Goal: Information Seeking & Learning: Learn about a topic

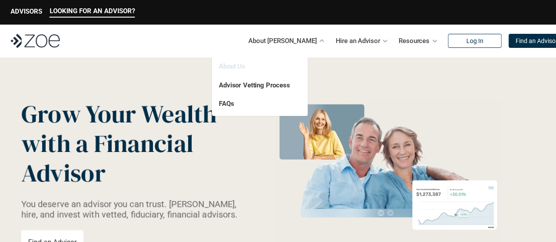
click at [242, 63] on link "About Us" at bounding box center [232, 66] width 26 height 8
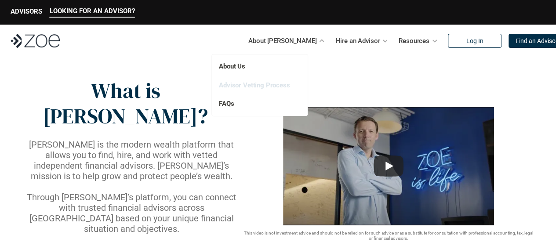
click at [277, 84] on link "Advisor Vetting Process" at bounding box center [254, 85] width 71 height 8
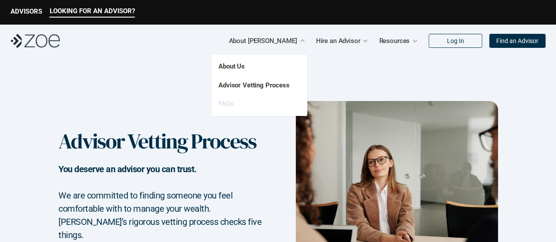
click at [228, 102] on link "FAQs" at bounding box center [226, 104] width 15 height 8
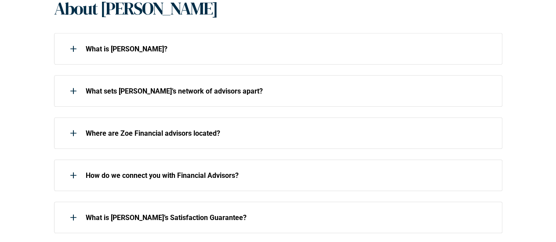
scroll to position [220, 0]
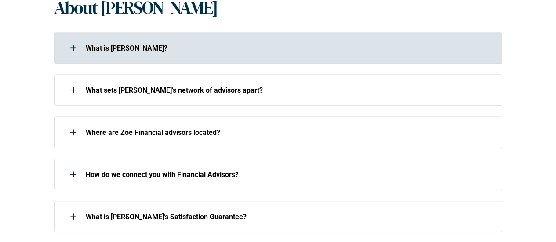
click at [76, 48] on use at bounding box center [73, 48] width 6 height 1
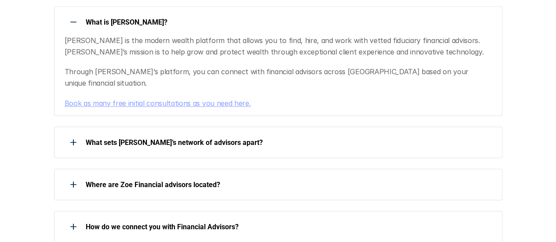
scroll to position [264, 0]
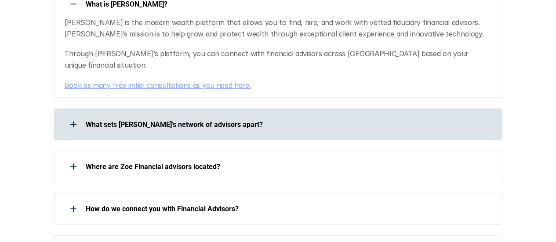
click at [73, 124] on use at bounding box center [73, 124] width 6 height 1
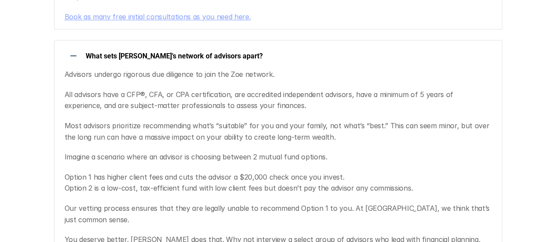
scroll to position [440, 0]
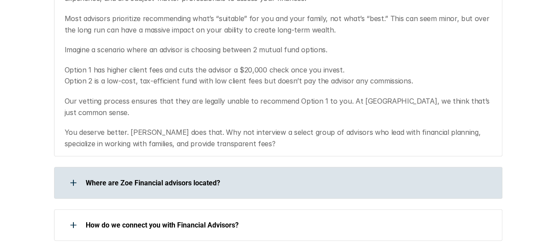
click at [72, 174] on div at bounding box center [74, 183] width 18 height 18
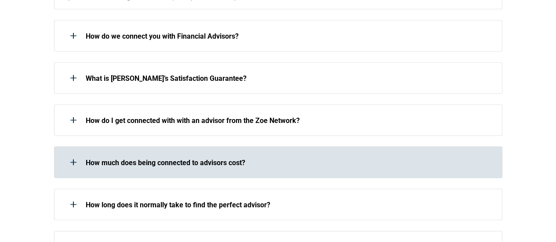
scroll to position [836, 0]
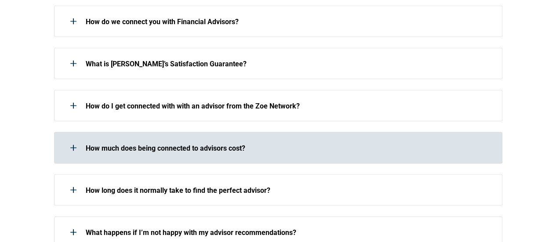
click at [75, 139] on div at bounding box center [74, 148] width 18 height 18
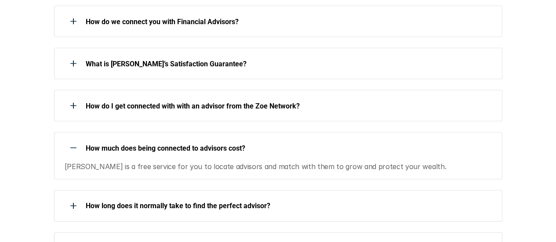
click at [74, 139] on div at bounding box center [74, 148] width 18 height 18
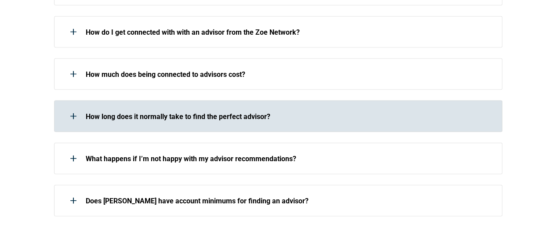
scroll to position [924, 0]
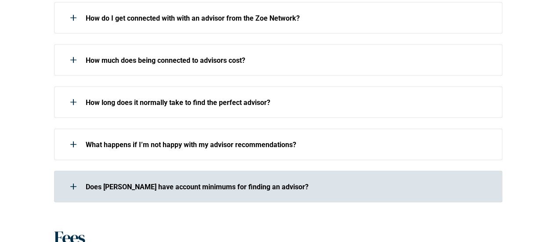
click at [74, 187] on icon at bounding box center [73, 187] width 6 height 1
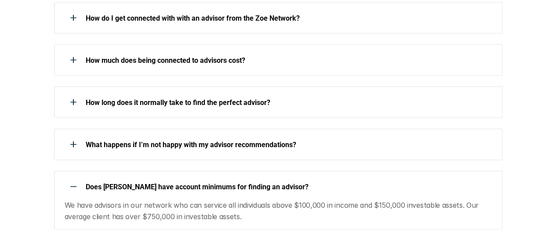
click at [74, 178] on div at bounding box center [74, 187] width 18 height 18
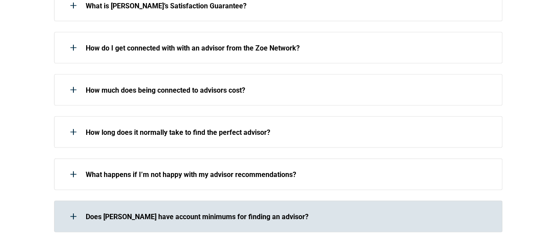
scroll to position [880, 0]
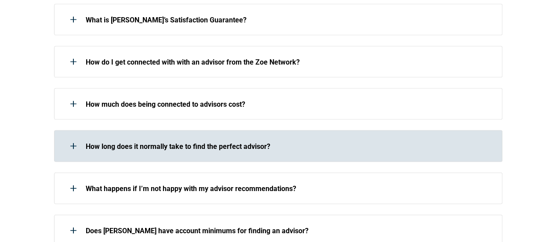
click at [73, 143] on use at bounding box center [73, 146] width 1 height 6
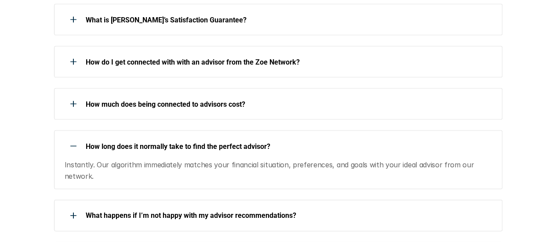
click at [73, 138] on div at bounding box center [74, 147] width 18 height 18
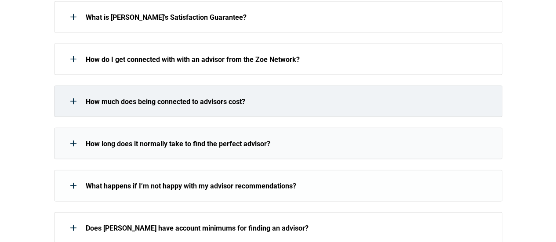
scroll to position [968, 0]
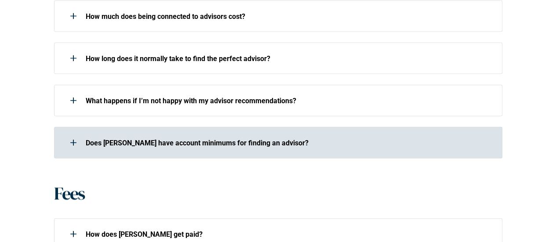
click at [74, 134] on div at bounding box center [74, 143] width 18 height 18
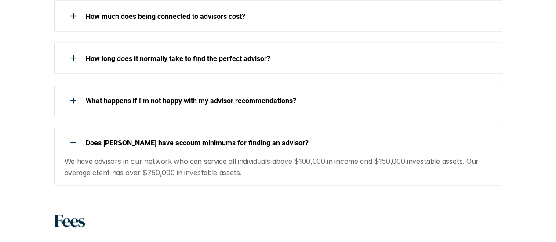
click at [74, 134] on div at bounding box center [74, 143] width 18 height 18
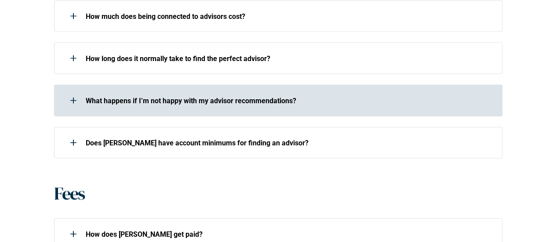
click at [76, 92] on div at bounding box center [74, 101] width 18 height 18
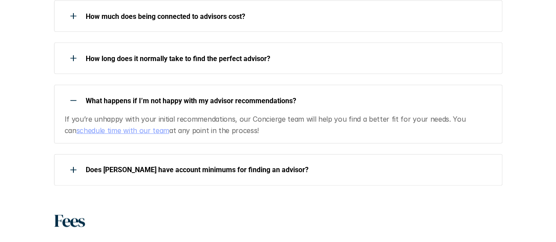
click at [76, 92] on div at bounding box center [74, 101] width 18 height 18
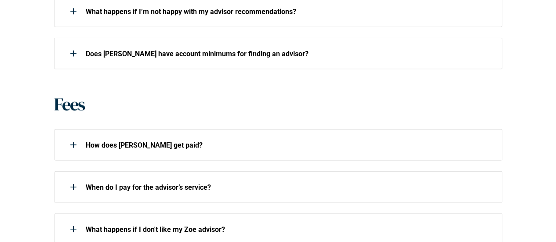
scroll to position [1100, 0]
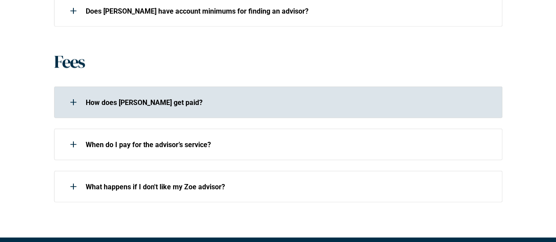
click at [73, 94] on div at bounding box center [74, 103] width 18 height 18
